Goal: Navigation & Orientation: Find specific page/section

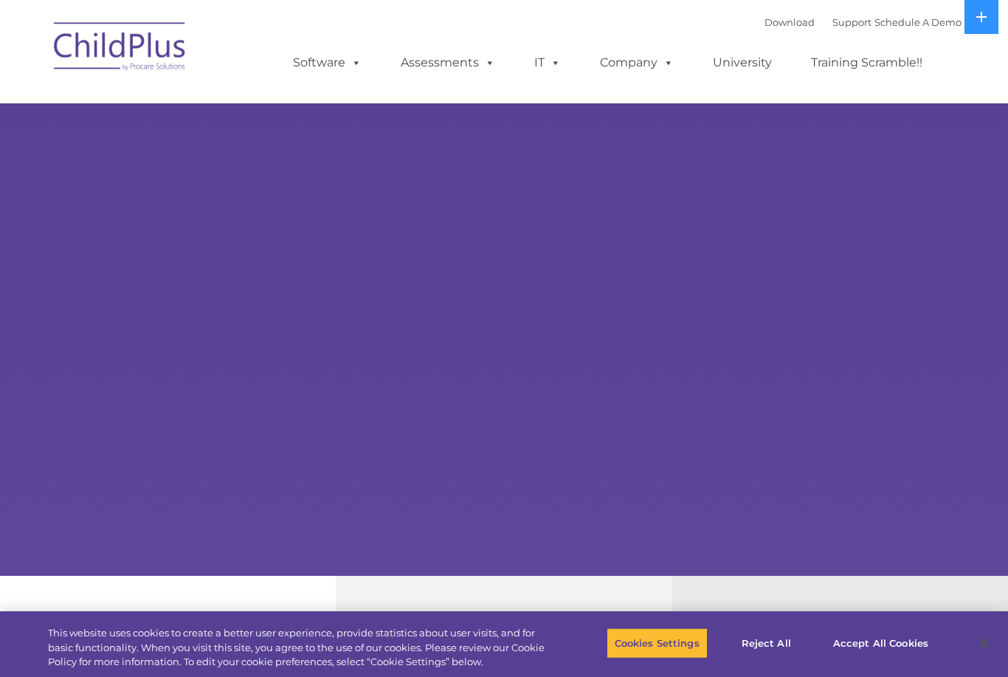
select select "MEDIUM"
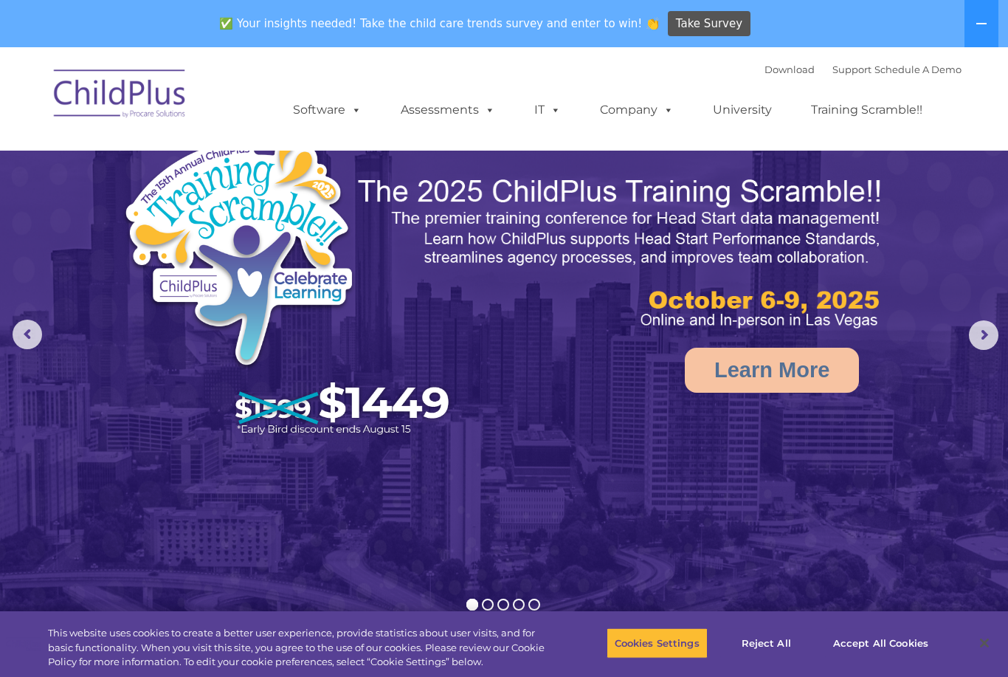
click at [128, 112] on img at bounding box center [120, 96] width 148 height 74
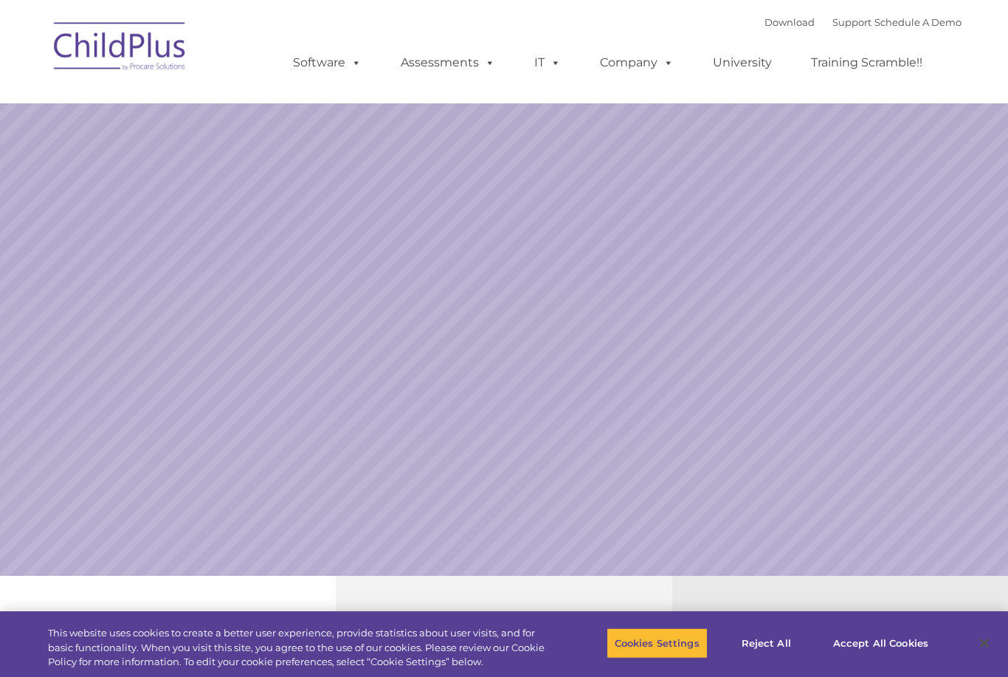
scroll to position [0, 5]
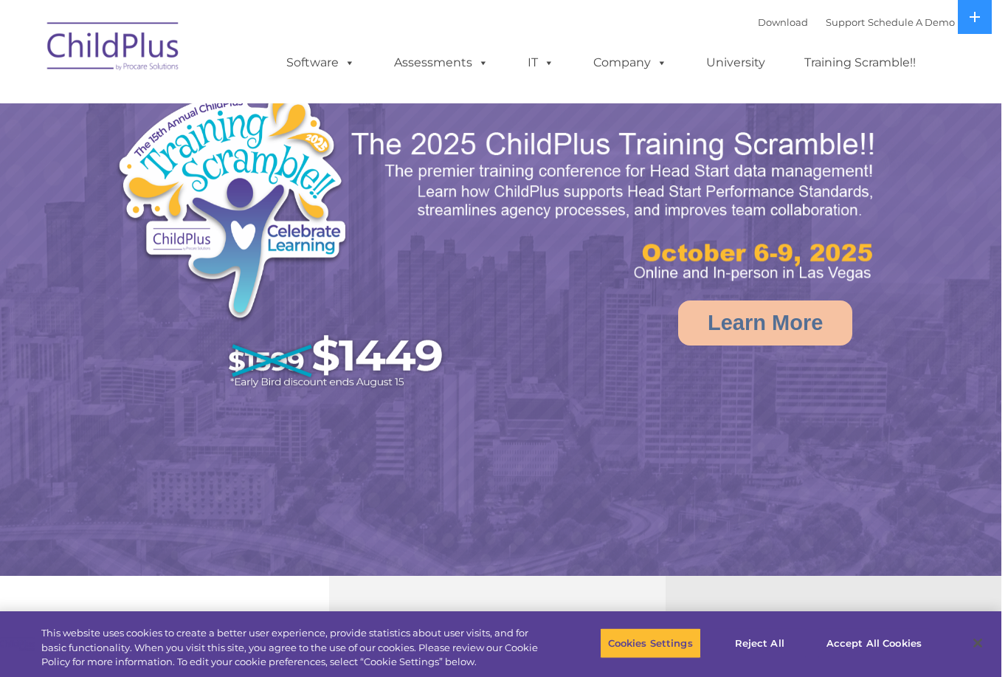
select select "MEDIUM"
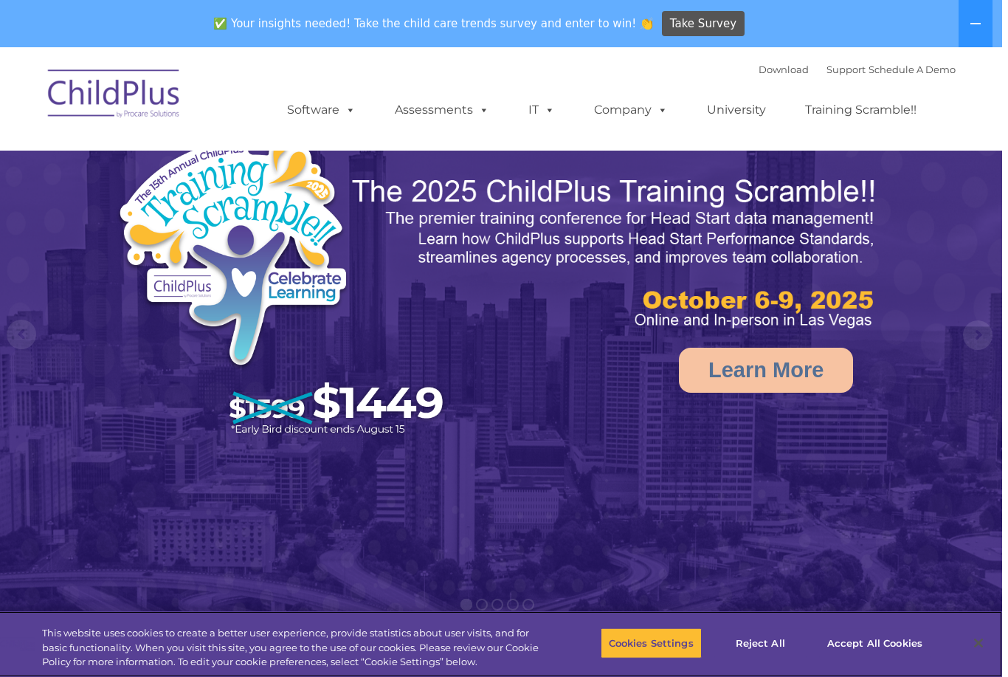
click at [77, 104] on img at bounding box center [120, 96] width 148 height 74
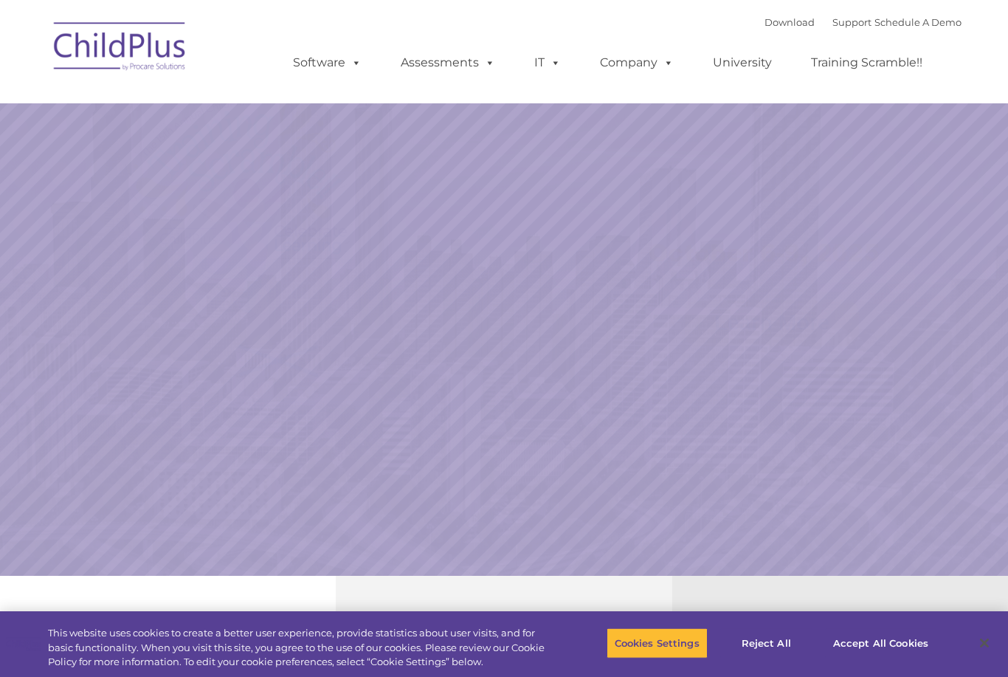
scroll to position [0, 6]
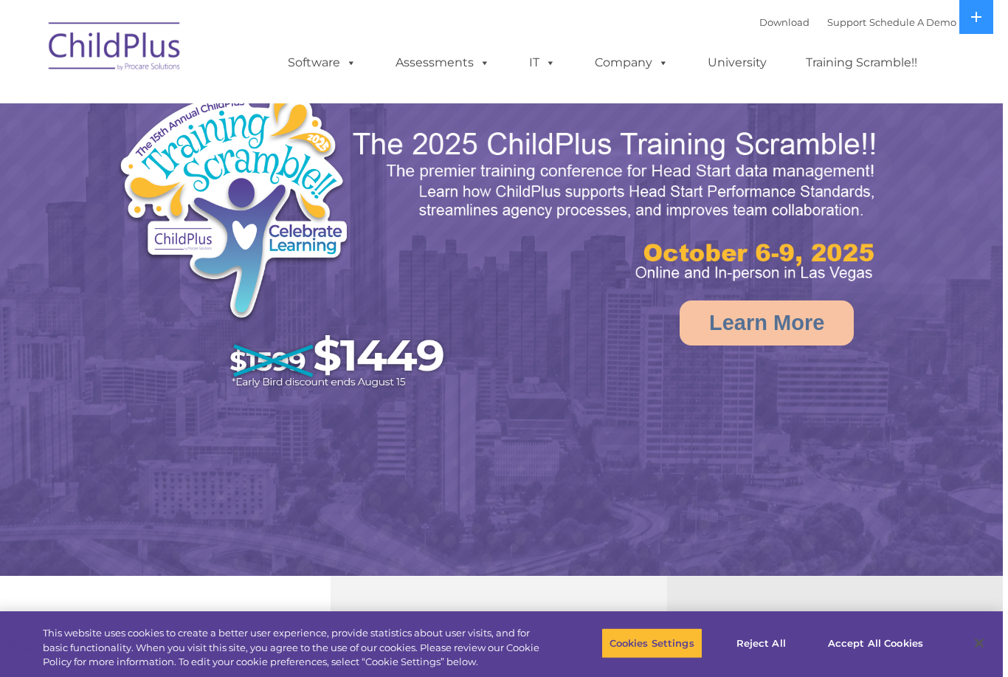
select select "MEDIUM"
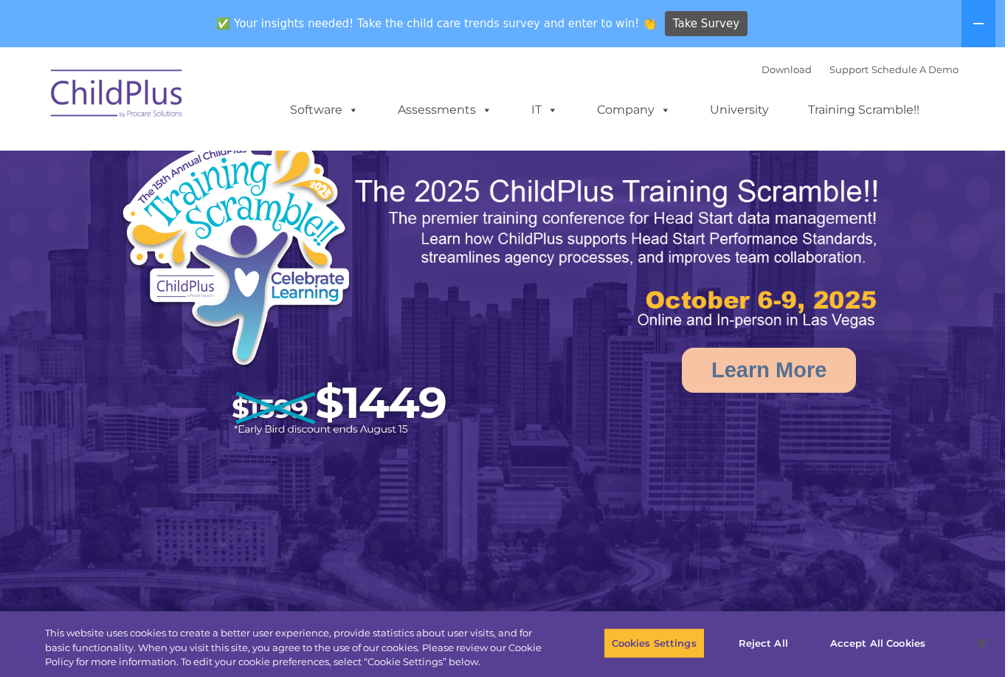
click at [330, 113] on link "Software" at bounding box center [327, 110] width 98 height 30
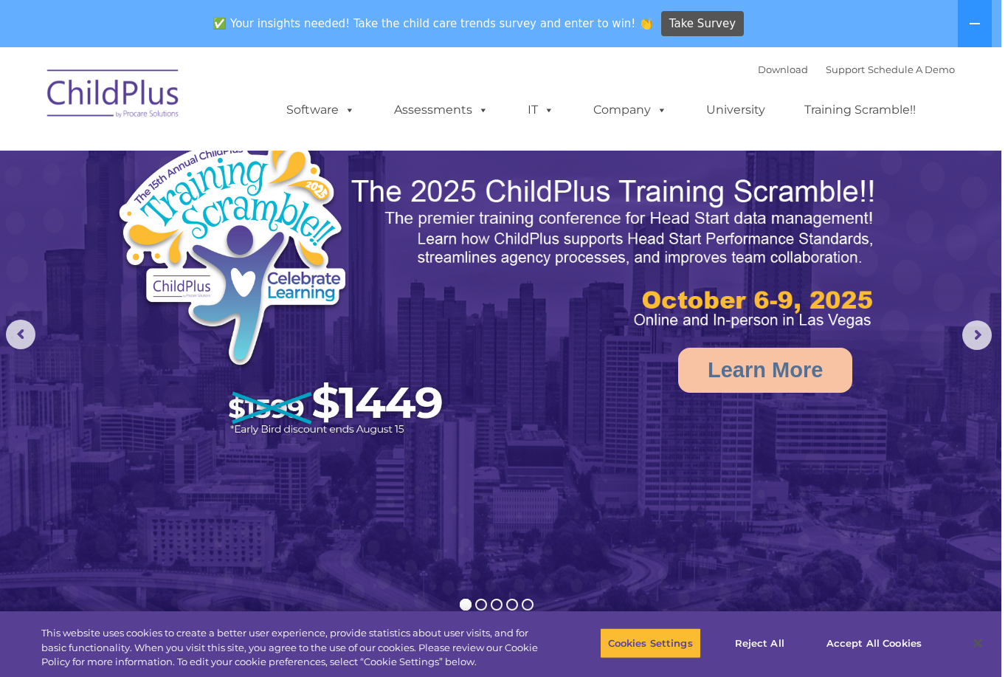
click at [232, 76] on div "Download Support | Schedule A Demo  MENU MENU Software ChildPlus: The original…" at bounding box center [503, 98] width 915 height 81
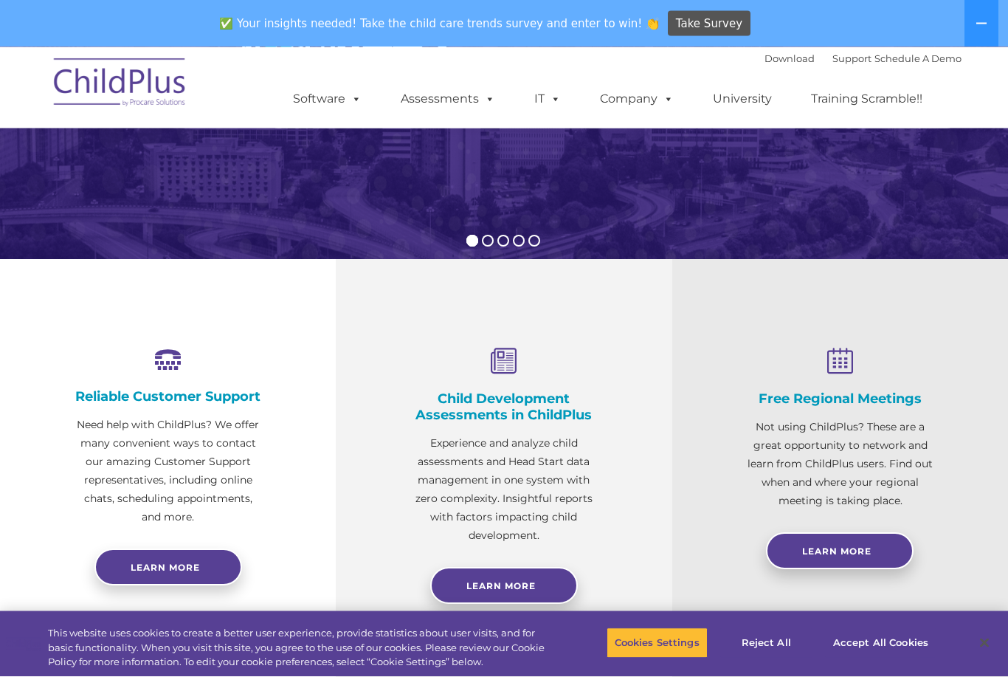
scroll to position [393, 0]
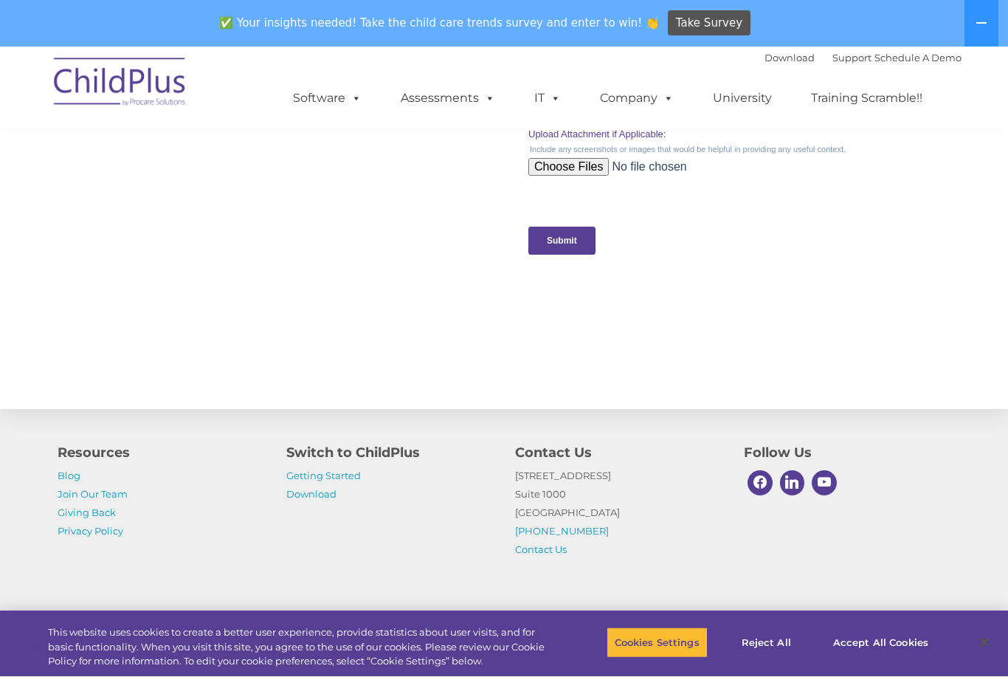
click at [965, 32] on button at bounding box center [981, 23] width 34 height 47
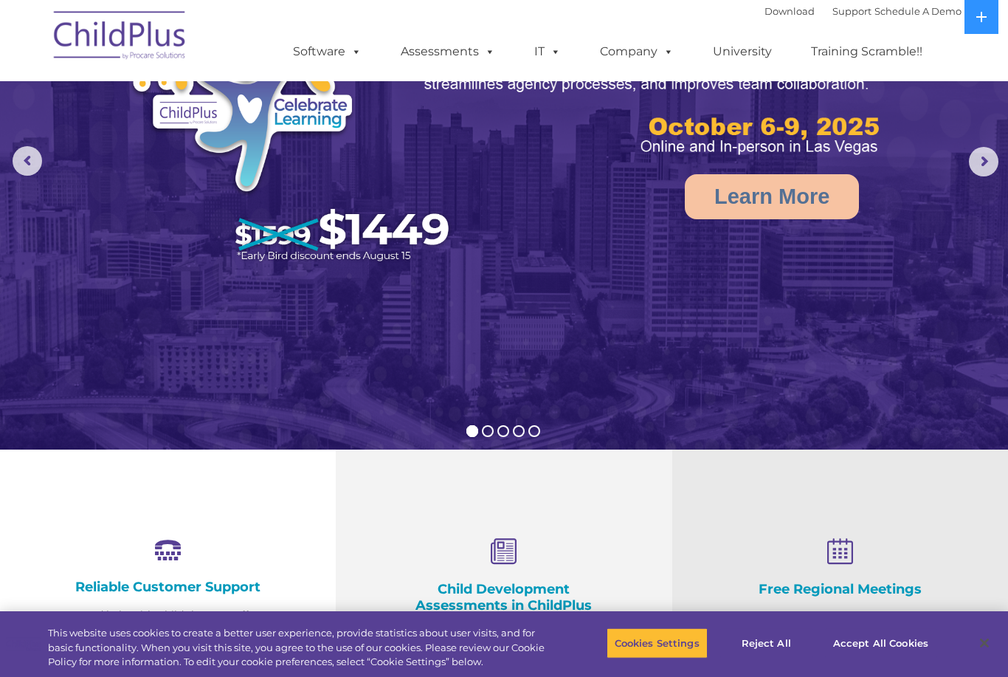
scroll to position [0, 0]
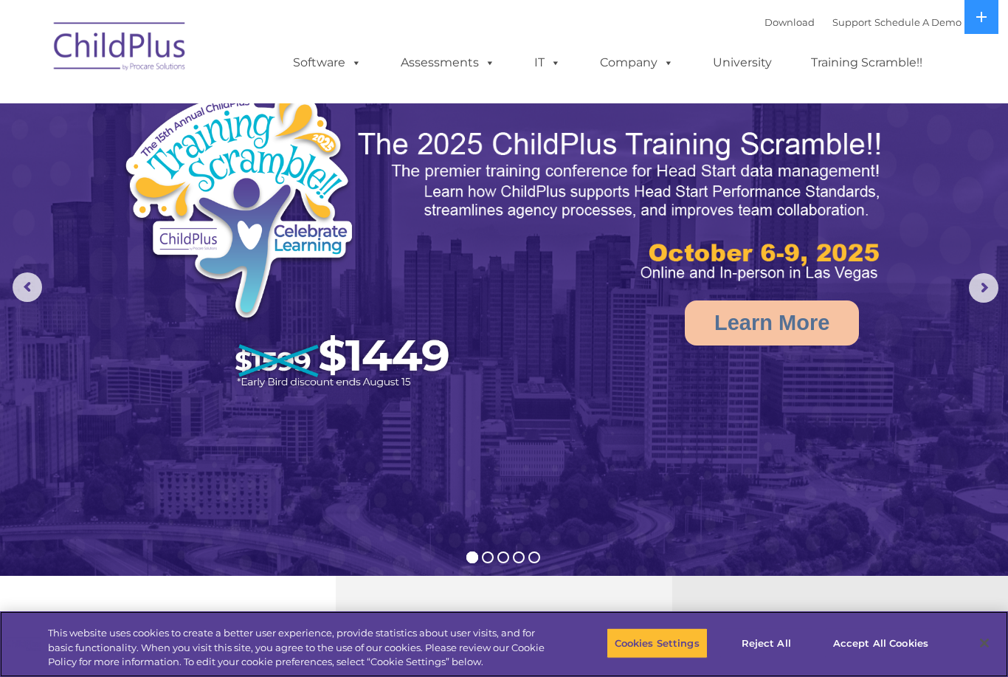
click at [903, 640] on button "Accept All Cookies" at bounding box center [880, 642] width 111 height 31
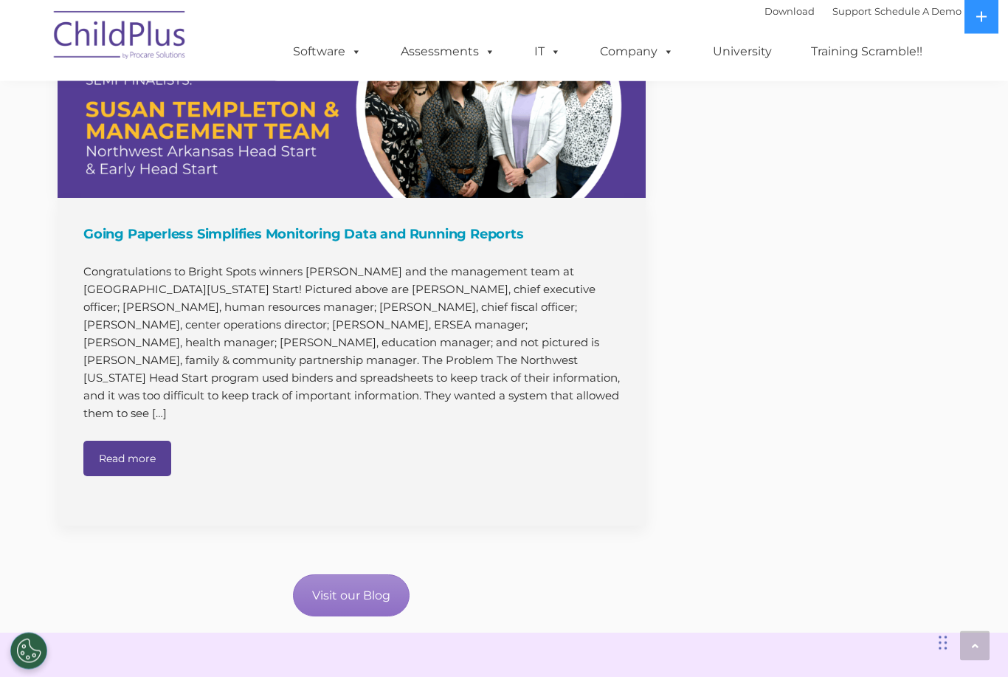
scroll to position [1542, 0]
